Goal: Transaction & Acquisition: Purchase product/service

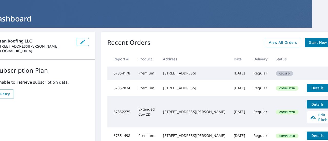
scroll to position [0, 16]
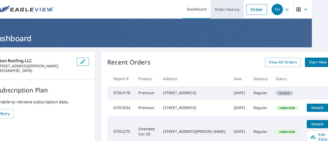
click at [224, 7] on link "Order History" at bounding box center [227, 9] width 33 height 19
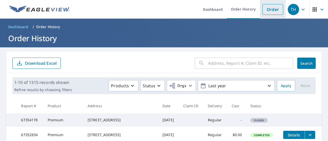
click at [270, 12] on link "Order" at bounding box center [273, 9] width 21 height 11
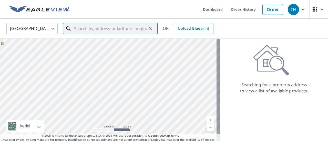
click at [128, 28] on input "text" at bounding box center [110, 29] width 73 height 14
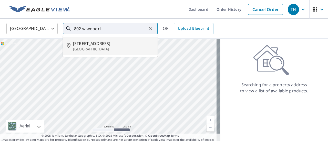
click at [111, 46] on span "[STREET_ADDRESS]" at bounding box center [113, 44] width 81 height 6
type input "[STREET_ADDRESS]"
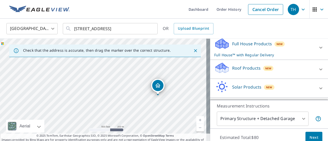
scroll to position [56, 0]
click at [283, 76] on div "Roof Products New" at bounding box center [265, 69] width 101 height 15
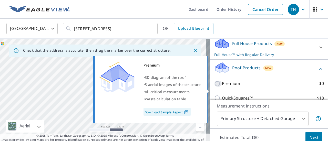
click at [215, 87] on input "Premium $0" at bounding box center [219, 84] width 8 height 6
checkbox input "true"
checkbox input "false"
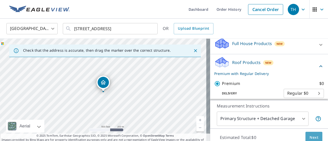
click at [308, 134] on button "Next" at bounding box center [314, 138] width 17 height 12
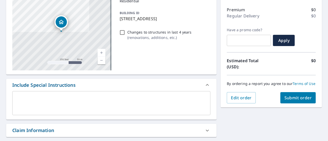
scroll to position [62, 0]
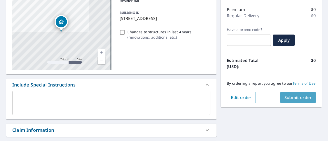
click at [289, 99] on span "Submit order" at bounding box center [298, 98] width 27 height 6
